Goal: Task Accomplishment & Management: Manage account settings

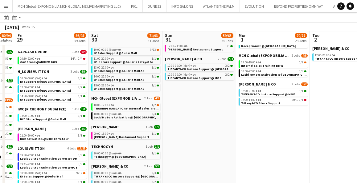
scroll to position [302, 0]
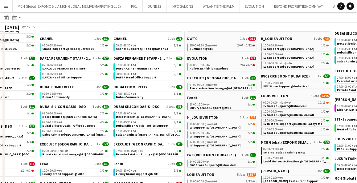
scroll to position [138, 0]
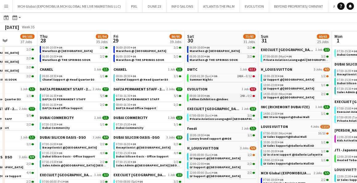
click at [205, 98] on span "Adihex Exhibition @Adnec" at bounding box center [208, 99] width 39 height 4
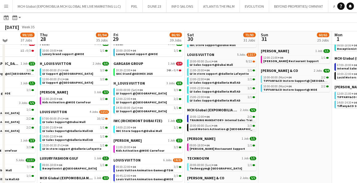
scroll to position [288, 0]
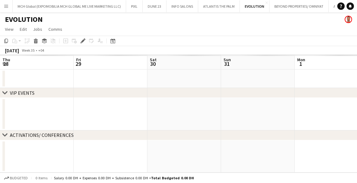
scroll to position [0, 212]
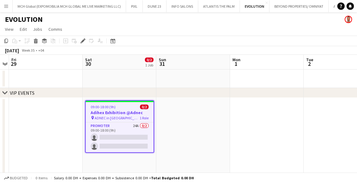
click at [120, 112] on h3 "Adihex Exhibition @Adnec" at bounding box center [120, 113] width 68 height 6
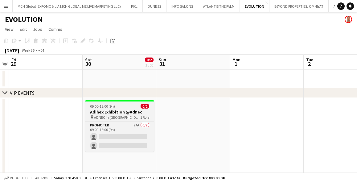
click at [120, 112] on h3 "Adihex Exhibition @Adnec" at bounding box center [119, 112] width 69 height 6
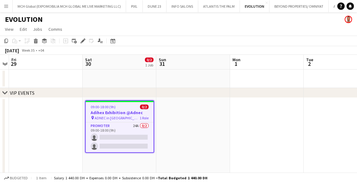
click at [120, 112] on h3 "Adihex Exhibition @Adnec" at bounding box center [120, 113] width 68 height 6
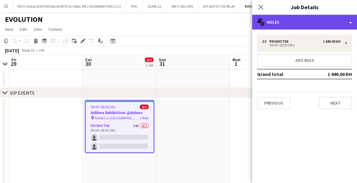
click at [278, 22] on div "multiple-users-add Roles" at bounding box center [304, 22] width 105 height 15
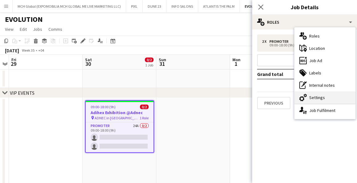
click at [311, 95] on div "cog-double-3 Settings" at bounding box center [324, 97] width 61 height 12
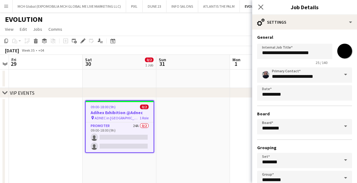
click at [344, 52] on input "*******" at bounding box center [344, 51] width 22 height 22
type input "*******"
click at [274, 109] on div "**********" at bounding box center [304, 126] width 95 height 119
click at [345, 74] on span at bounding box center [345, 74] width 13 height 15
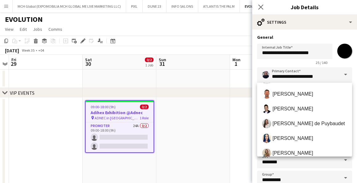
scroll to position [192, 0]
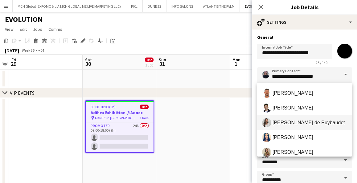
click at [288, 120] on span "Ines de Puybaudet" at bounding box center [308, 123] width 72 height 6
type input "**********"
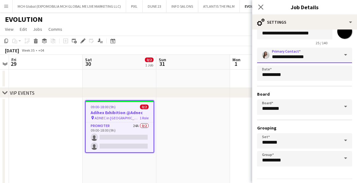
scroll to position [38, 0]
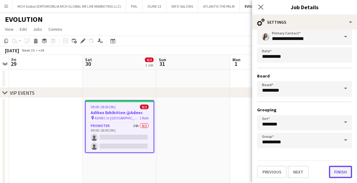
click at [340, 171] on button "Finish" at bounding box center [340, 172] width 23 height 12
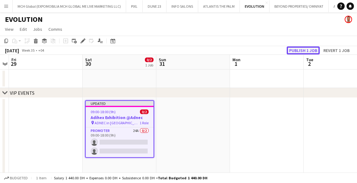
click at [297, 50] on button "Publish 1 job" at bounding box center [302, 51] width 33 height 8
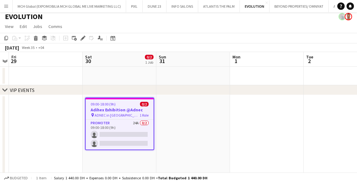
scroll to position [5, 0]
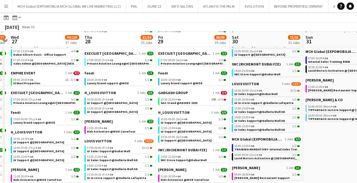
scroll to position [261, 0]
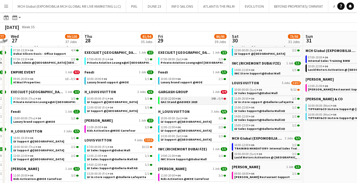
click at [176, 100] on span "GAC Stand @ADIHEX 2025" at bounding box center [178, 102] width 37 height 4
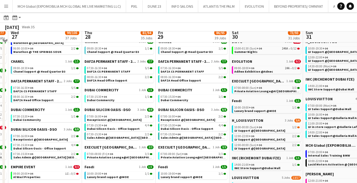
scroll to position [158, 0]
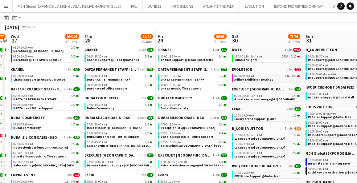
click at [247, 75] on span "09:00-18:00 +04" at bounding box center [244, 76] width 20 height 3
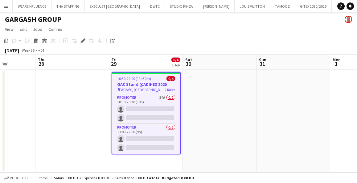
scroll to position [0, 189]
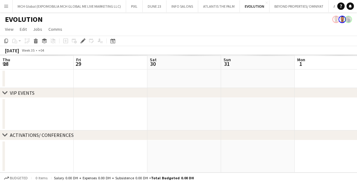
scroll to position [0, 212]
